Goal: Task Accomplishment & Management: Use online tool/utility

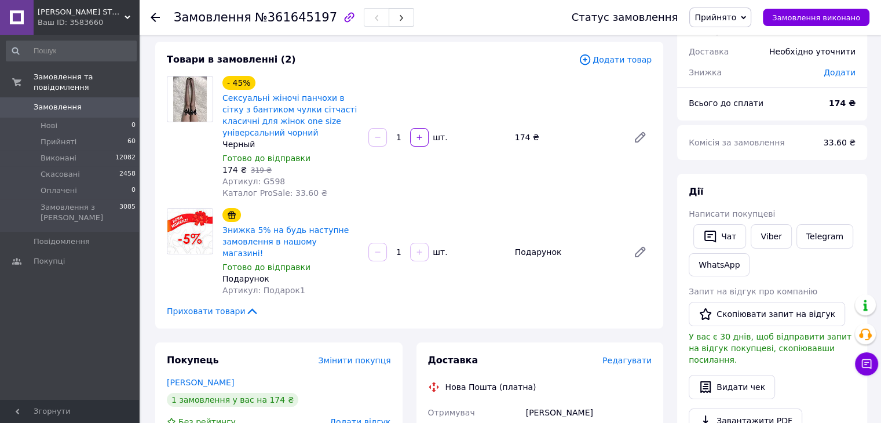
scroll to position [59, 0]
click at [706, 231] on icon "button" at bounding box center [710, 235] width 14 height 14
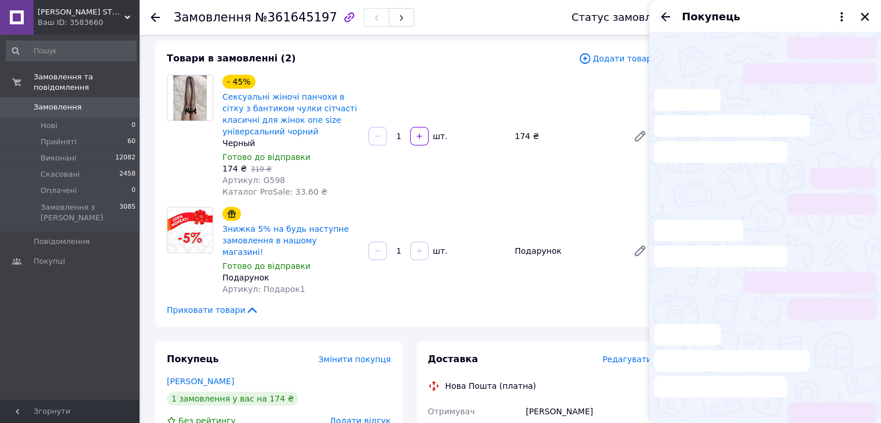
click at [663, 20] on icon "Назад" at bounding box center [666, 17] width 14 height 14
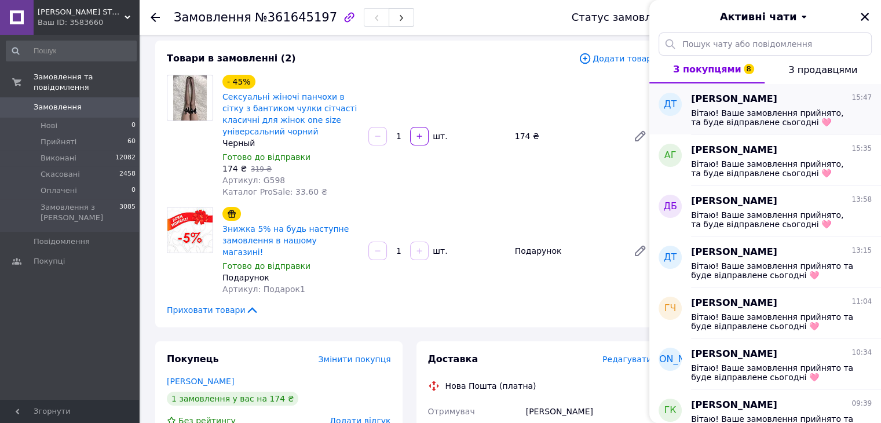
click at [770, 120] on span "Вітаю! Ваше замовлення прийнято, та буде відправлене сьогодні 🩷" at bounding box center [773, 117] width 165 height 19
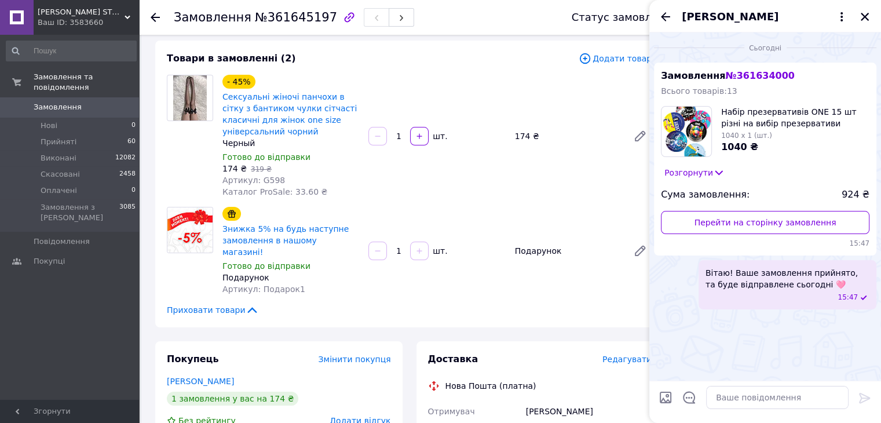
click at [744, 285] on span "Вітаю! Ваше замовлення прийнято, та буде відправлене сьогодні 🩷" at bounding box center [788, 278] width 164 height 23
copy span "Вітаю! Ваше замовлення прийнято, та буде відправлене сьогодні 🩷"
click at [865, 19] on icon "Закрити" at bounding box center [865, 17] width 8 height 8
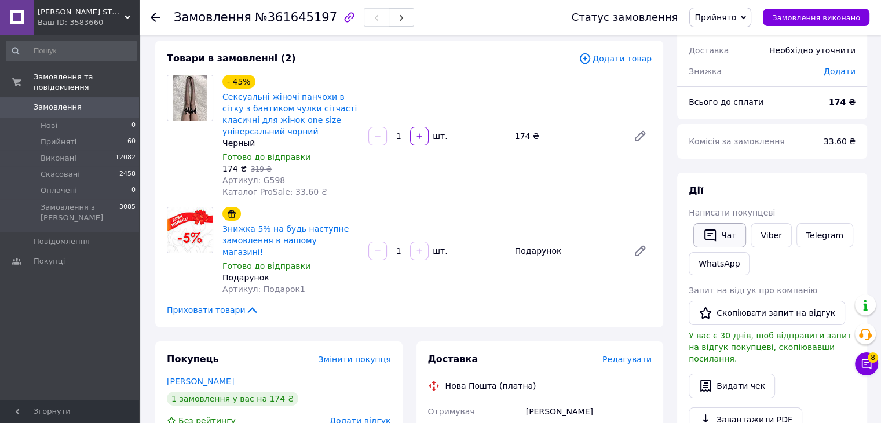
click at [711, 230] on icon "button" at bounding box center [710, 235] width 14 height 14
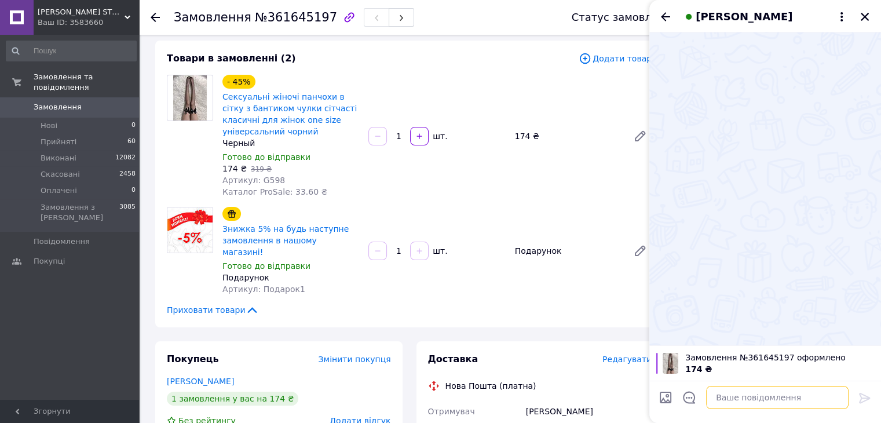
click at [775, 400] on textarea at bounding box center [777, 397] width 143 height 23
paste textarea "Вітаю! Ваше замовлення прийнято, та буде відправлене сьогодні 🩷"
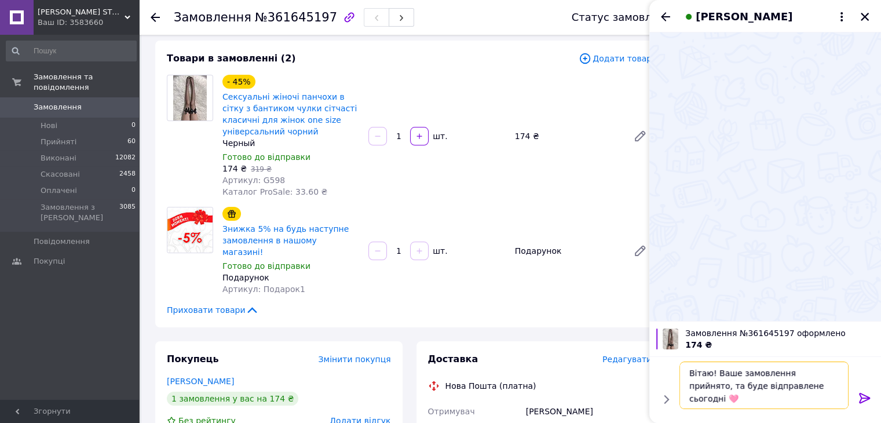
scroll to position [1, 0]
type textarea "Вітаю! Ваше замовлення прийнято, та буде відправлене сьогодні 🩷"
click at [857, 395] on div at bounding box center [864, 399] width 23 height 27
click at [858, 393] on icon at bounding box center [865, 398] width 14 height 14
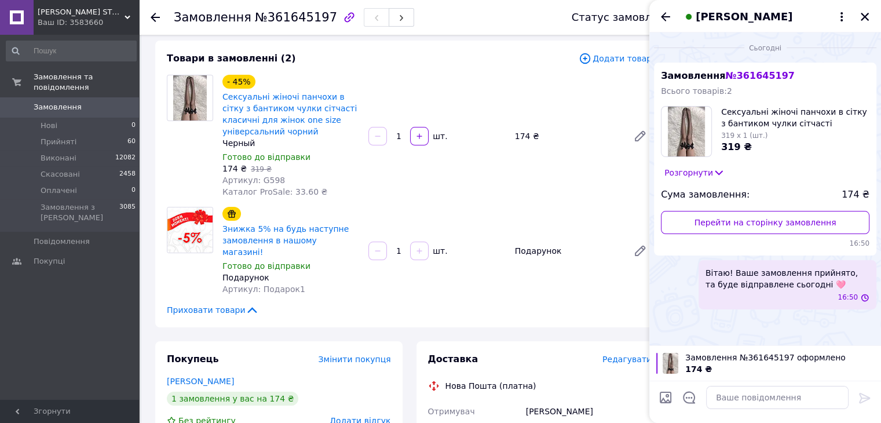
scroll to position [0, 0]
